Goal: Information Seeking & Learning: Understand process/instructions

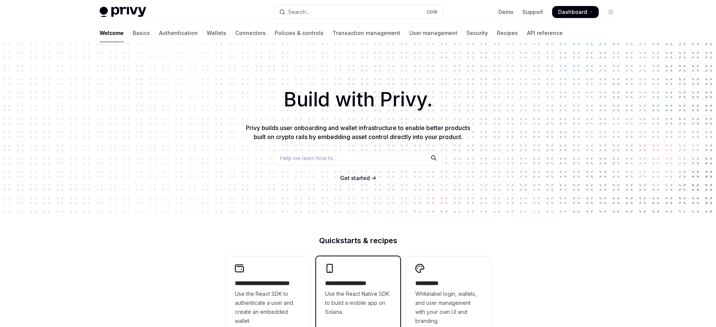
click at [358, 299] on span "Use the React Native SDK to build a mobile app on Solana." at bounding box center [358, 303] width 66 height 27
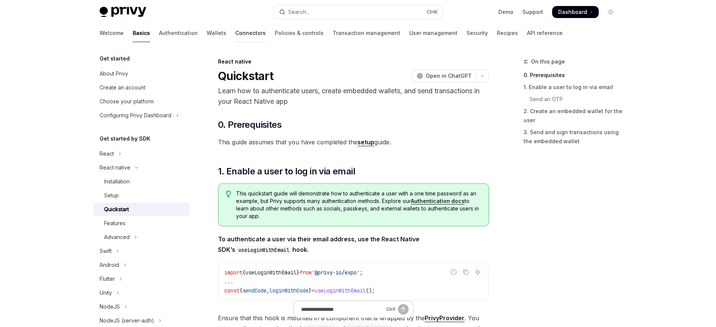
click at [235, 33] on link "Connectors" at bounding box center [250, 33] width 30 height 18
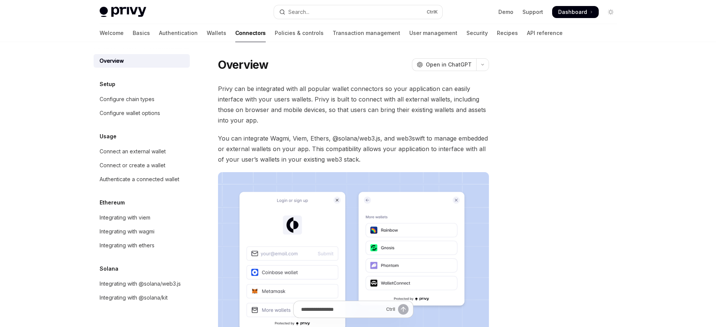
click at [235, 33] on link "Connectors" at bounding box center [250, 33] width 30 height 18
type textarea "*"
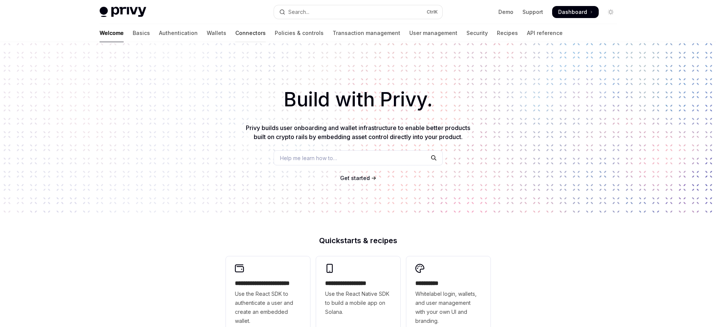
click at [235, 33] on link "Connectors" at bounding box center [250, 33] width 30 height 18
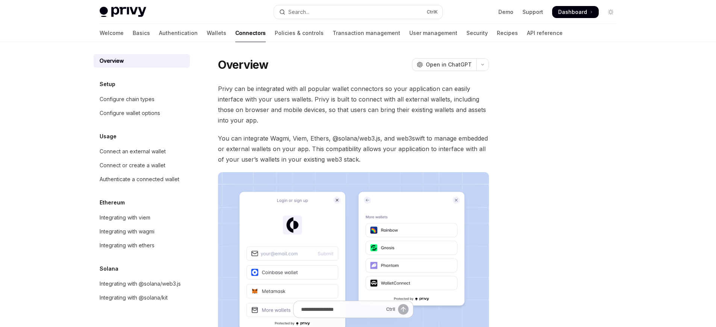
click at [235, 33] on link "Connectors" at bounding box center [250, 33] width 30 height 18
type textarea "*"
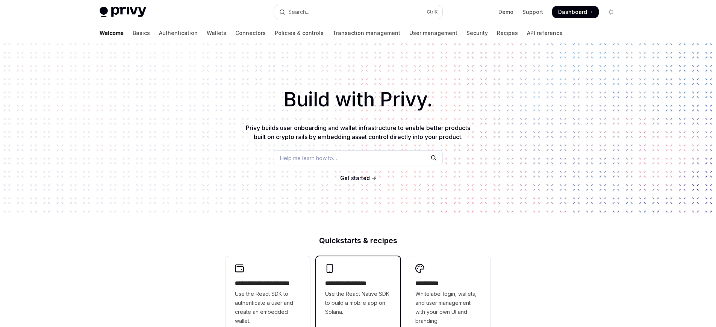
click at [358, 284] on h2 "**********" at bounding box center [358, 283] width 66 height 9
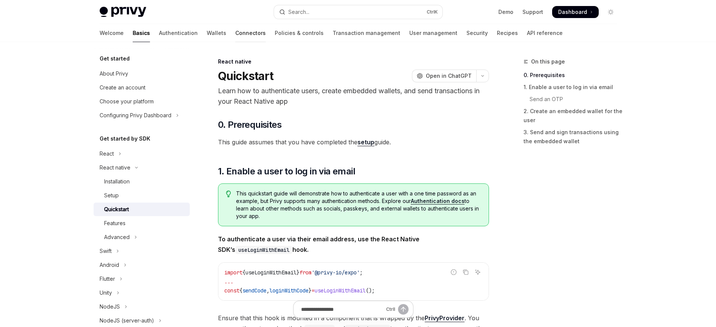
click at [235, 33] on link "Connectors" at bounding box center [250, 33] width 30 height 18
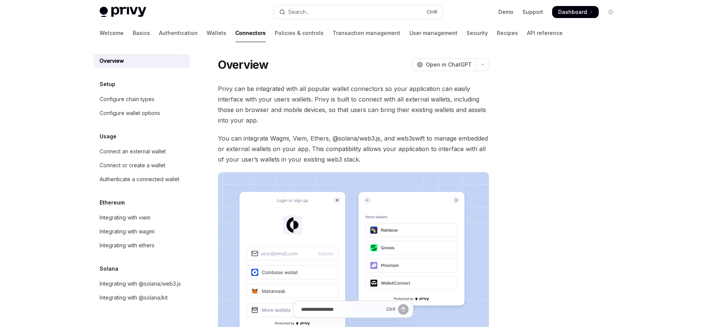
click at [235, 33] on link "Connectors" at bounding box center [250, 33] width 30 height 18
type textarea "*"
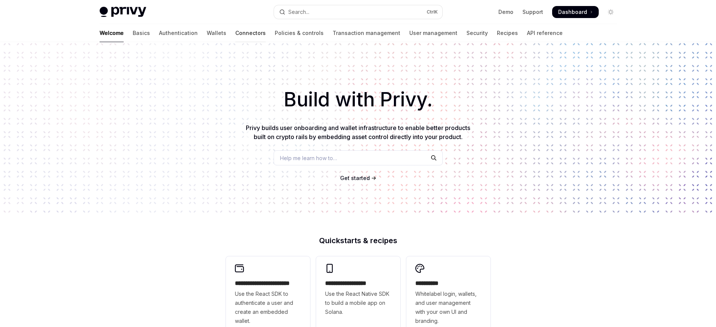
click at [235, 33] on link "Connectors" at bounding box center [250, 33] width 30 height 18
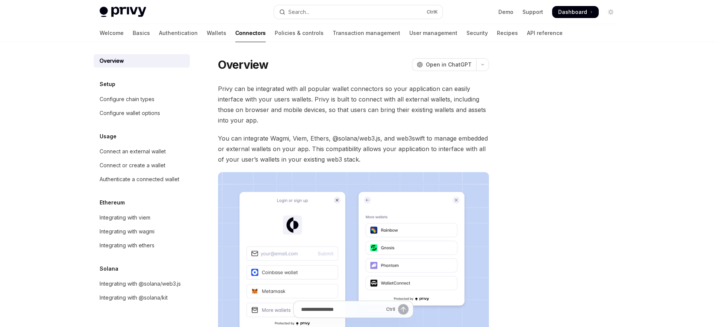
click at [235, 33] on link "Connectors" at bounding box center [250, 33] width 30 height 18
click at [128, 152] on div "Connect an external wallet" at bounding box center [133, 151] width 66 height 9
type textarea "*"
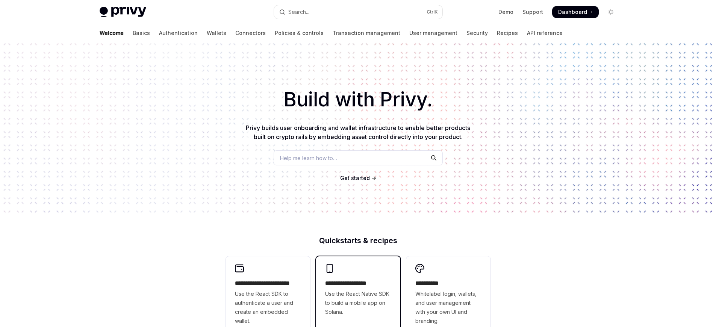
click at [358, 284] on h2 "**********" at bounding box center [358, 283] width 66 height 9
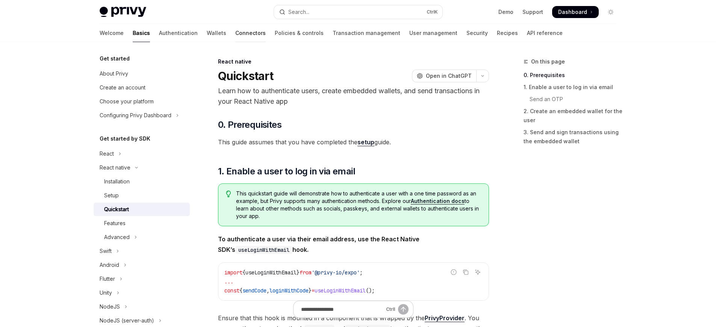
click at [235, 33] on link "Connectors" at bounding box center [250, 33] width 30 height 18
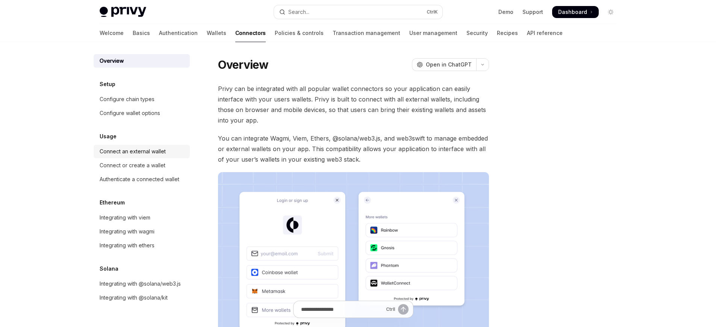
click at [128, 152] on div "Connect an external wallet" at bounding box center [133, 151] width 66 height 9
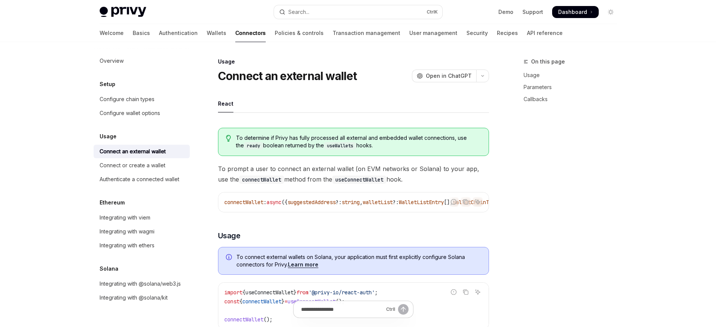
type textarea "*"
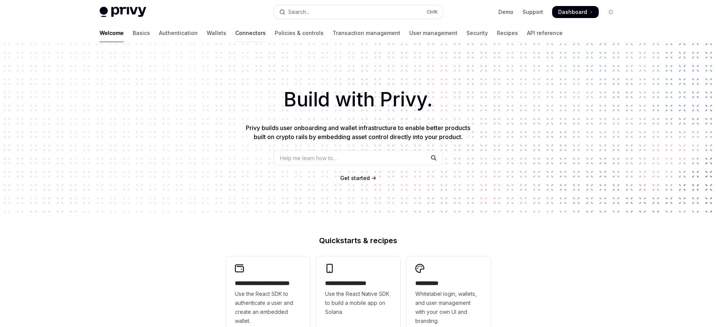
click at [235, 33] on link "Connectors" at bounding box center [250, 33] width 30 height 18
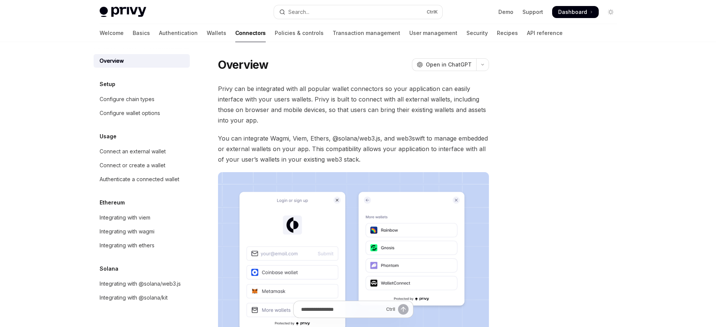
click at [235, 33] on link "Connectors" at bounding box center [250, 33] width 30 height 18
click at [127, 165] on div "Connect or create a wallet" at bounding box center [133, 165] width 66 height 9
type textarea "*"
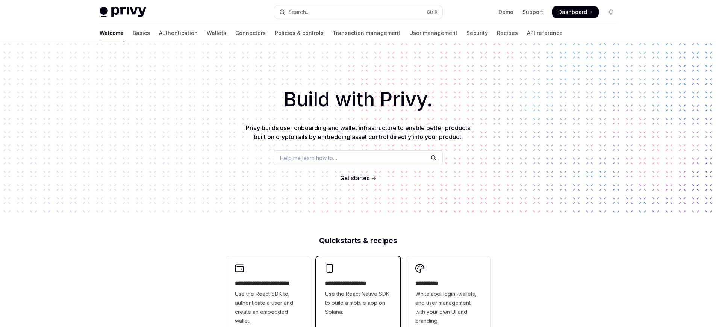
click at [358, 299] on span "Use the React Native SDK to build a mobile app on Solana." at bounding box center [358, 303] width 66 height 27
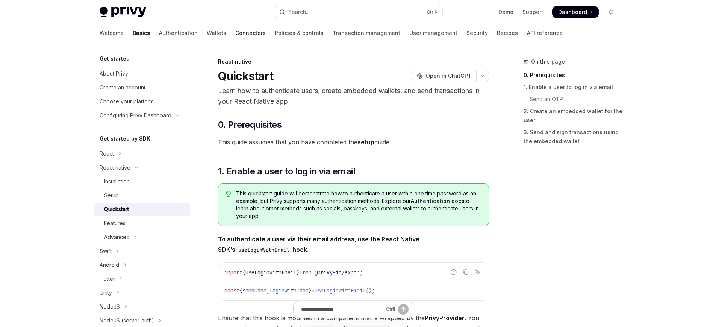
click at [235, 33] on link "Connectors" at bounding box center [250, 33] width 30 height 18
type textarea "*"
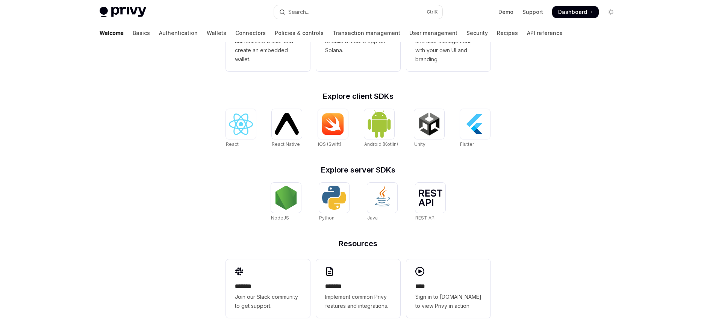
scroll to position [262, 0]
